Goal: Information Seeking & Learning: Find contact information

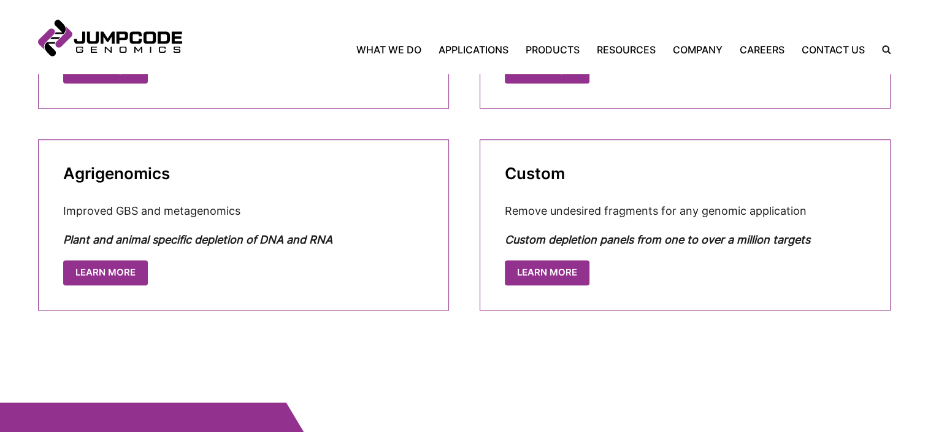
scroll to position [948, 0]
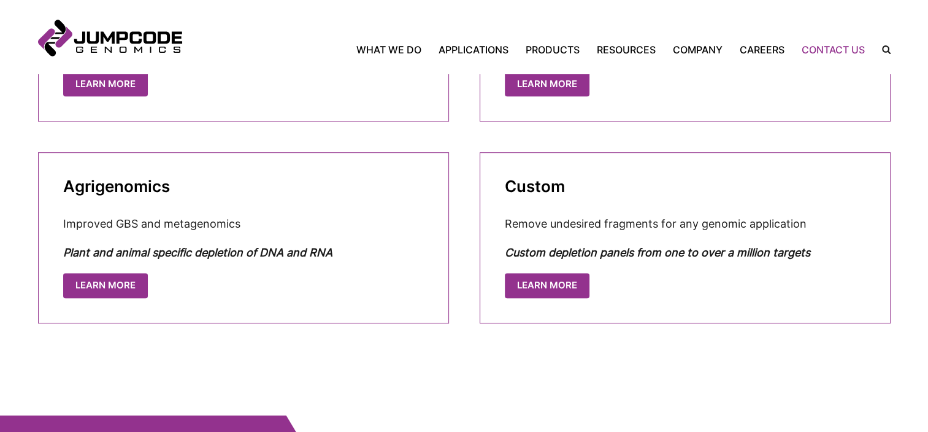
click at [828, 53] on link "Contact Us" at bounding box center [833, 49] width 80 height 15
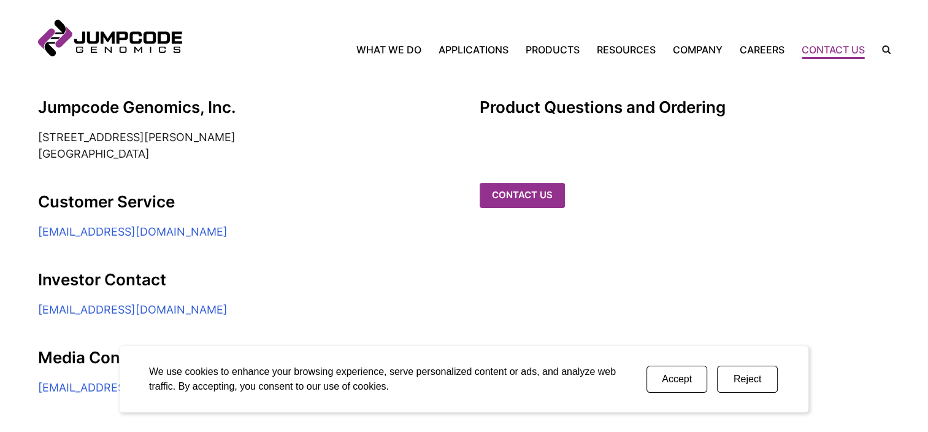
scroll to position [280, 0]
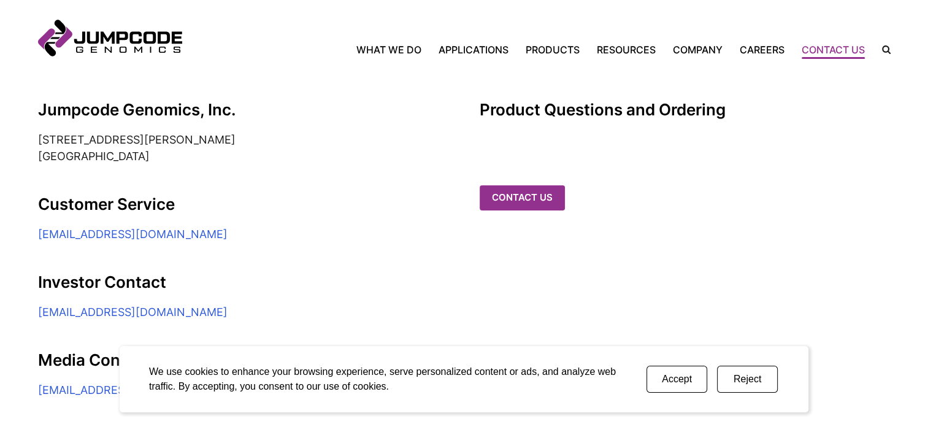
drag, startPoint x: 273, startPoint y: 236, endPoint x: 20, endPoint y: 234, distance: 252.8
click at [20, 234] on section "Jumpcode Genomics, Inc. 6330 Nancy Ridge Drive, Suite 104 San Diego, CA 92121 C…" at bounding box center [464, 204] width 928 height 390
copy link "customerservice@jumpcodegenomics.com"
drag, startPoint x: 38, startPoint y: 137, endPoint x: 145, endPoint y: 160, distance: 109.6
click at [145, 160] on address "6330 Nancy Ridge Drive, Suite 104 San Diego, CA 92121" at bounding box center [243, 147] width 411 height 33
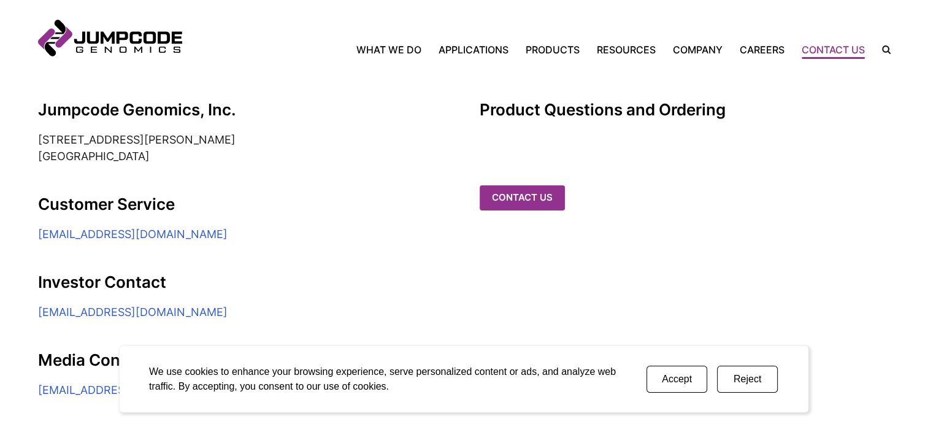
copy address "6330 Nancy Ridge Drive, Suite 104 San Diego, CA 92121"
drag, startPoint x: 274, startPoint y: 236, endPoint x: 12, endPoint y: 223, distance: 261.6
click at [12, 223] on section "Jumpcode Genomics, Inc. 6330 Nancy Ridge Drive, Suite 104 San Diego, CA 92121 C…" at bounding box center [464, 204] width 928 height 390
copy link "customerservice@jumpcodegenomics.com"
